Goal: Check status: Check status

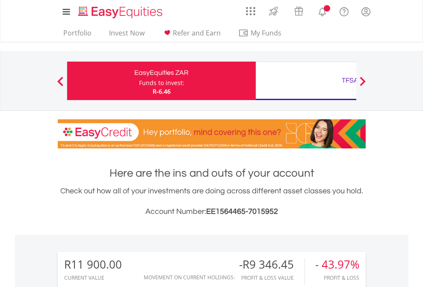
scroll to position [82, 134]
click at [139, 81] on div "Funds to invest:" at bounding box center [161, 83] width 45 height 9
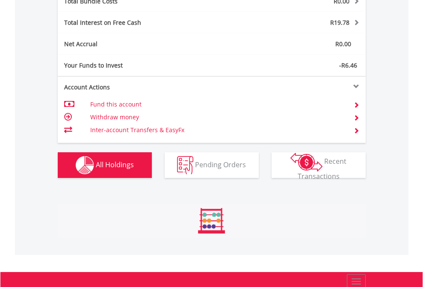
scroll to position [82, 134]
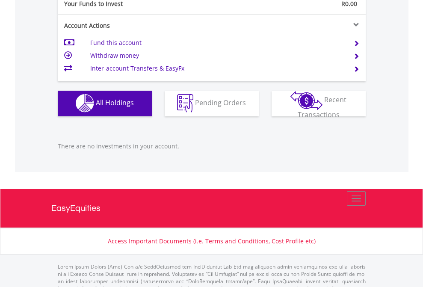
scroll to position [847, 0]
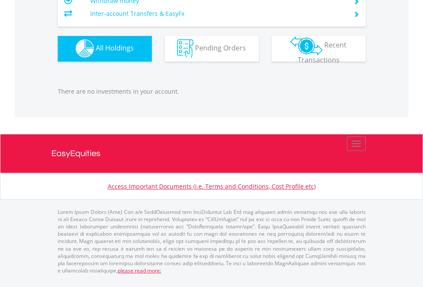
scroll to position [82, 134]
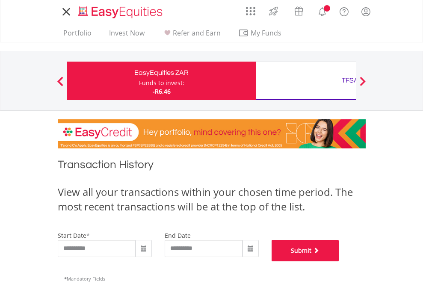
click at [339, 261] on button "Submit" at bounding box center [306, 250] width 68 height 21
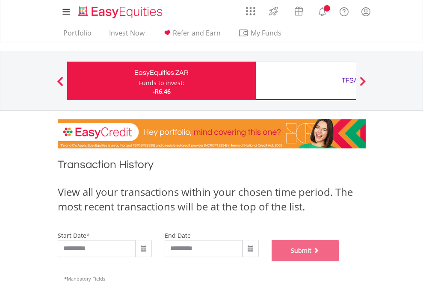
scroll to position [347, 0]
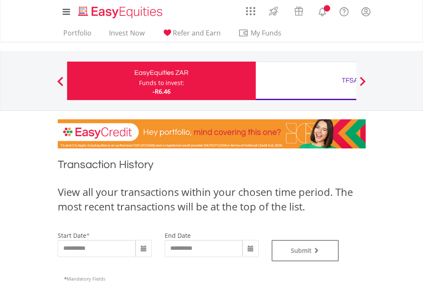
click at [306, 81] on div "TFSA" at bounding box center [350, 80] width 178 height 12
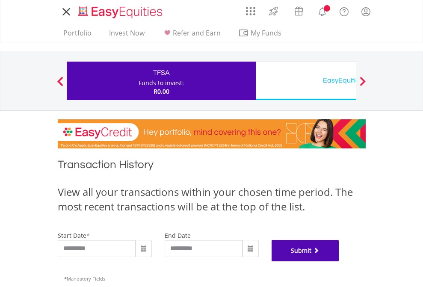
click at [339, 261] on button "Submit" at bounding box center [306, 250] width 68 height 21
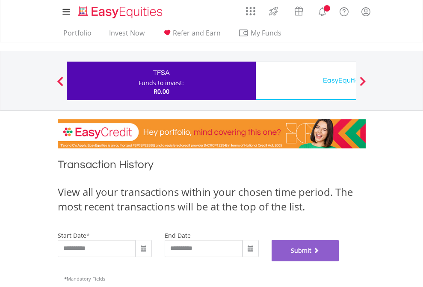
scroll to position [347, 0]
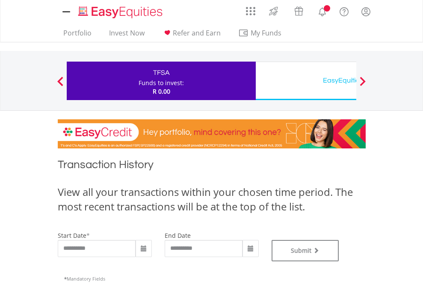
click at [306, 81] on div "EasyEquities USD" at bounding box center [350, 80] width 178 height 12
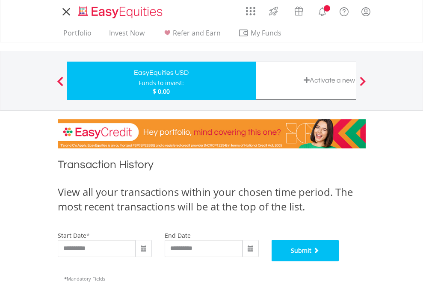
click at [339, 261] on button "Submit" at bounding box center [306, 250] width 68 height 21
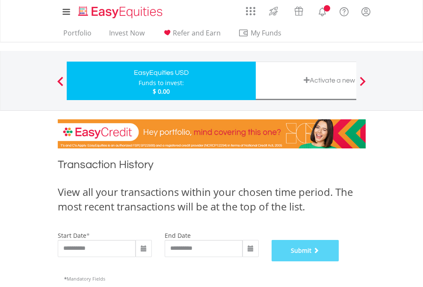
scroll to position [347, 0]
